Goal: Go to known website: Access a specific website the user already knows

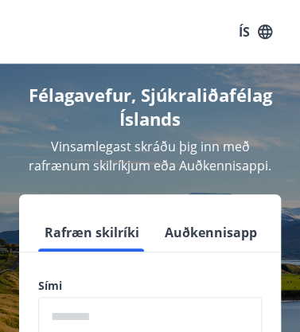
click at [179, 116] on h4 "Félagavefur, Sjúkraliðafélag Íslands" at bounding box center [150, 107] width 262 height 48
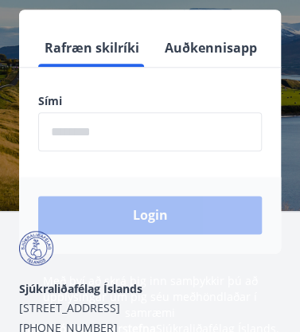
scroll to position [186, 0]
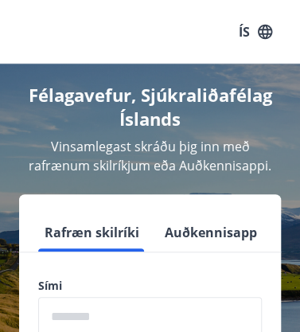
click at [133, 105] on h4 "Félagavefur, Sjúkraliðafélag Íslands" at bounding box center [150, 107] width 262 height 48
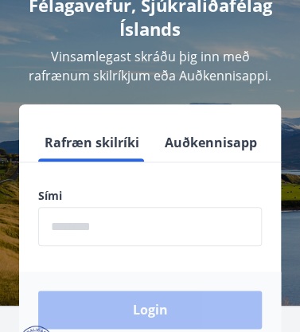
scroll to position [88, 0]
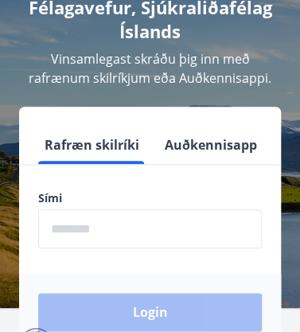
click at [224, 53] on span "Vinsamlegast skráðu þig inn með rafrænum skilríkjum eða Auðkennisappi." at bounding box center [150, 68] width 243 height 37
click at [246, 51] on span "Vinsamlegast skráðu þig inn með rafrænum skilríkjum eða Auðkennisappi." at bounding box center [150, 68] width 243 height 37
